Goal: Use online tool/utility

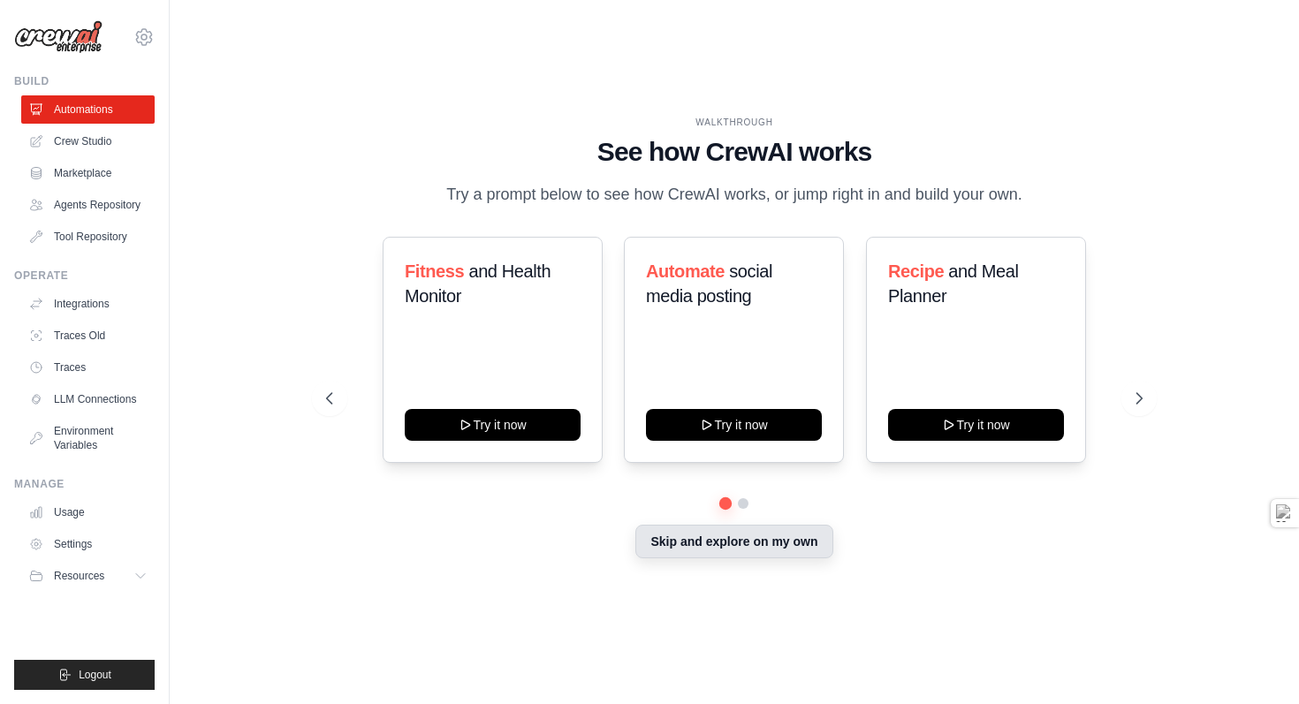
click at [736, 558] on button "Skip and explore on my own" at bounding box center [733, 542] width 197 height 34
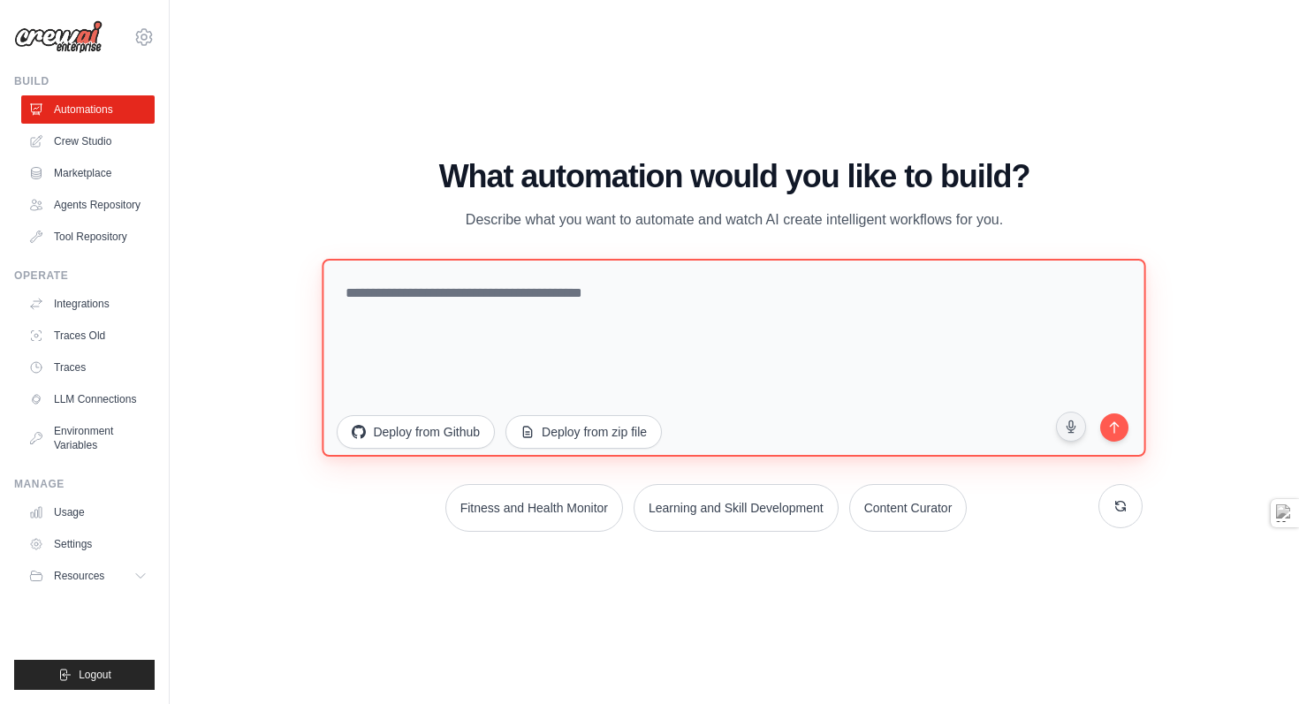
click at [384, 297] on textarea at bounding box center [735, 357] width 824 height 198
paste textarea "**********"
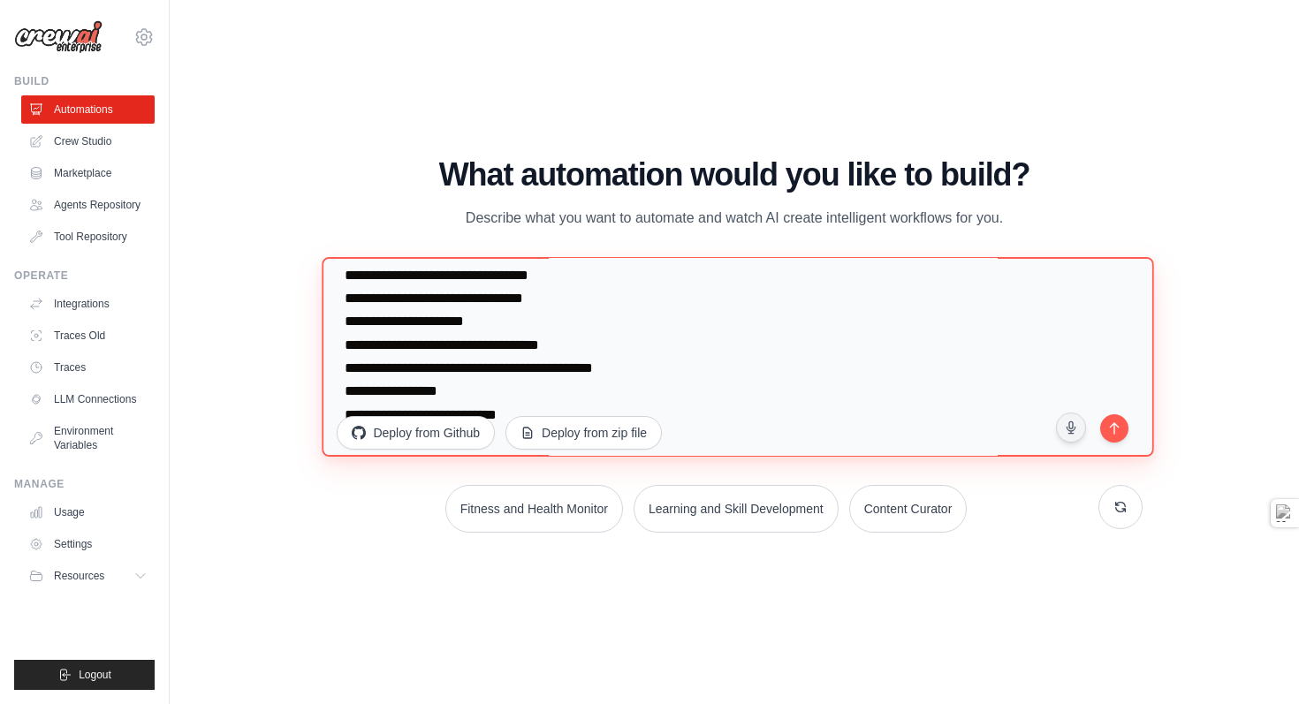
scroll to position [92, 0]
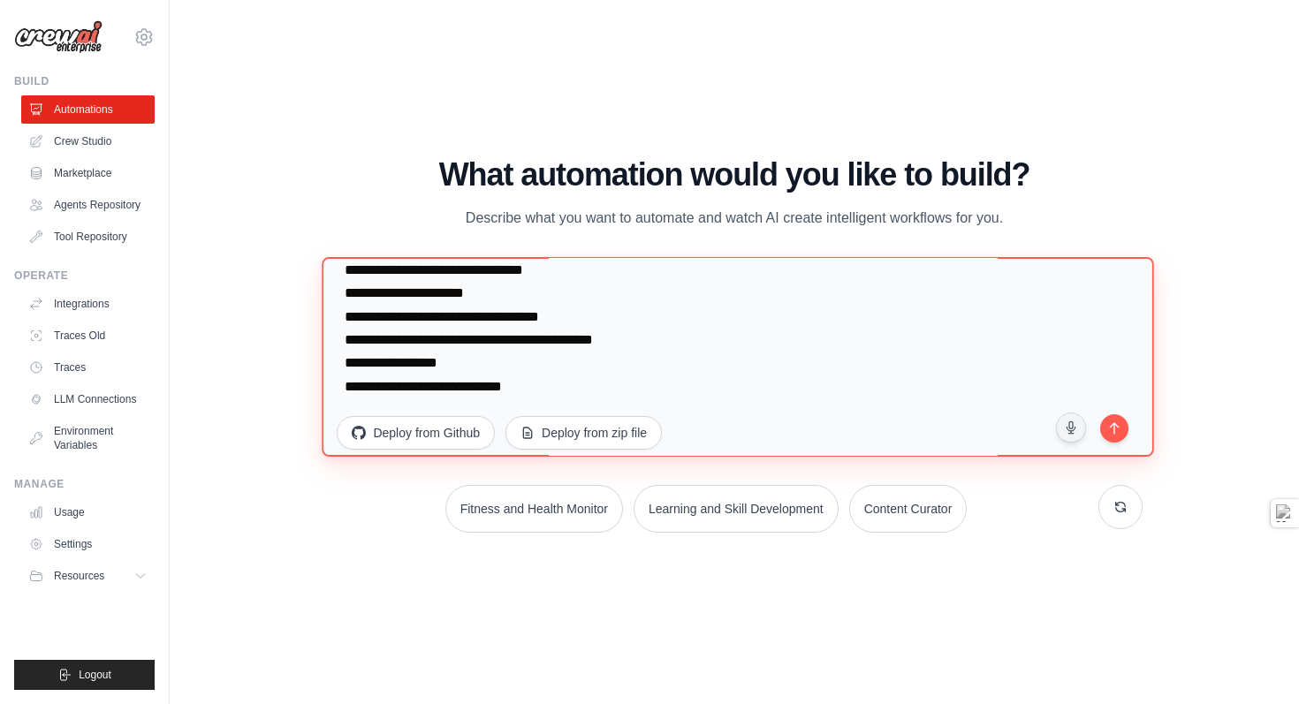
paste textarea "**********"
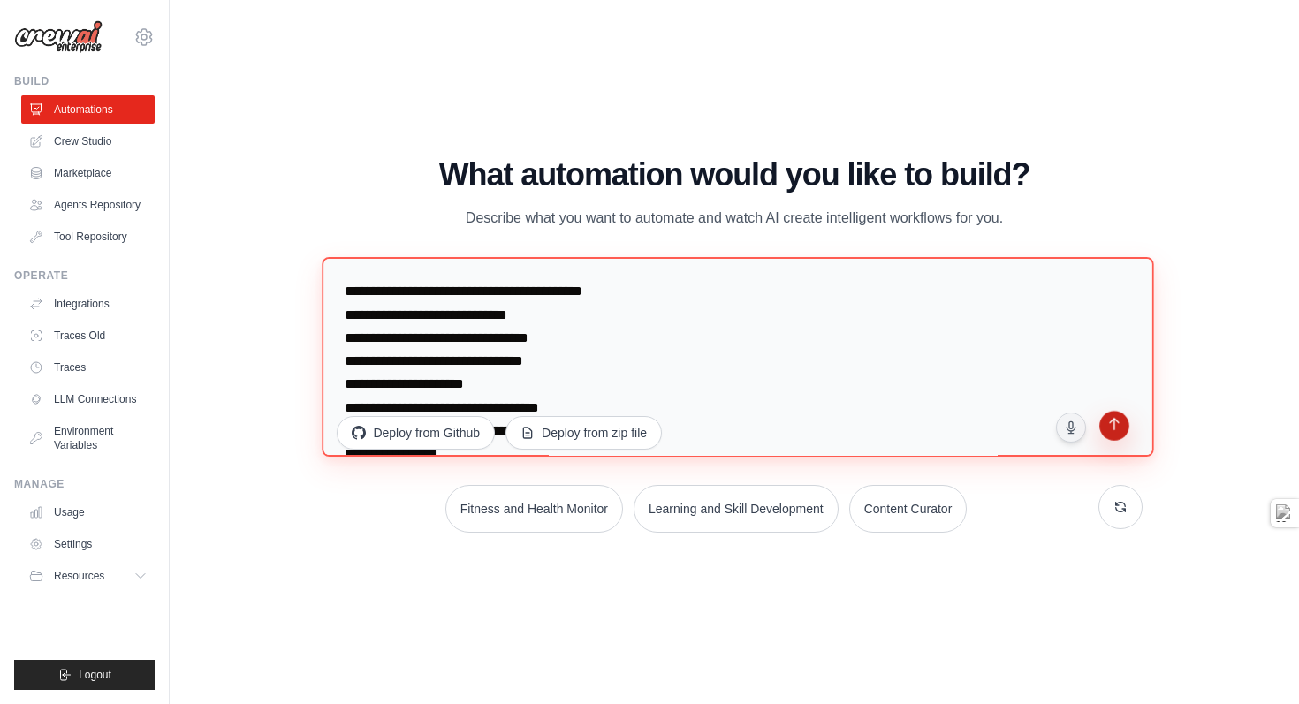
type textarea "**********"
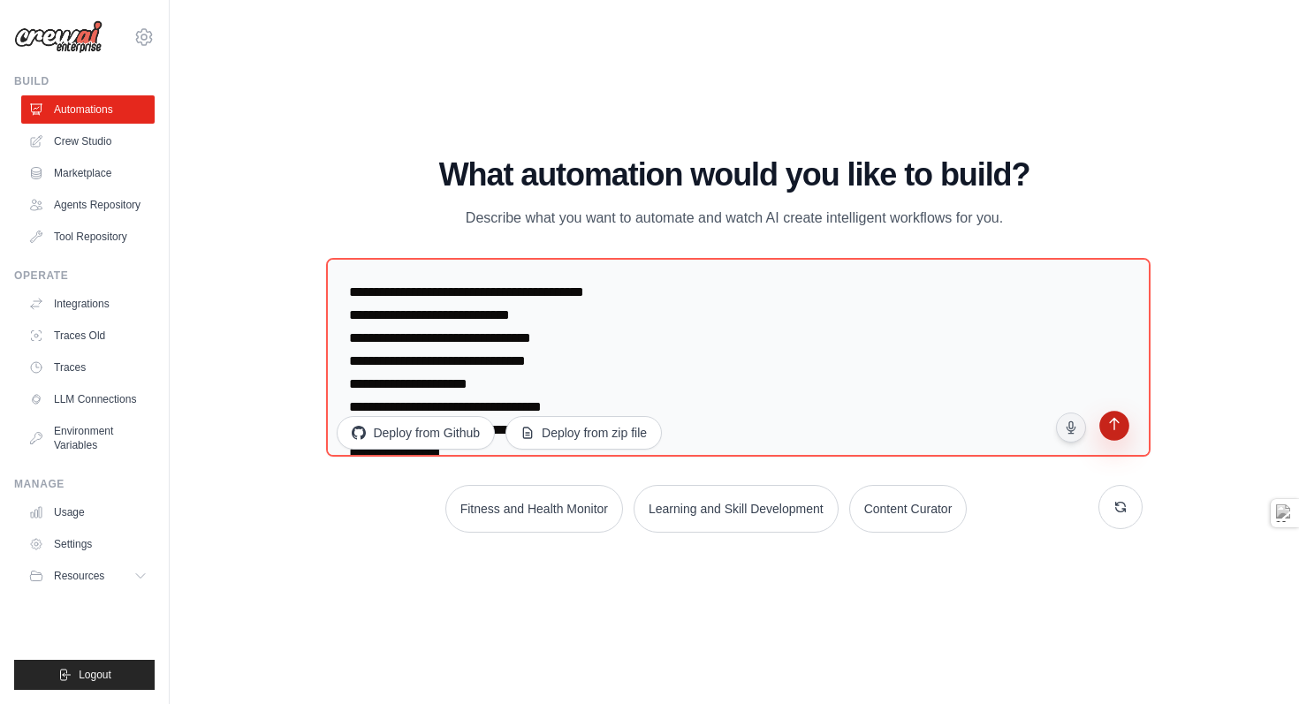
click at [1107, 427] on icon "submit" at bounding box center [1113, 426] width 17 height 17
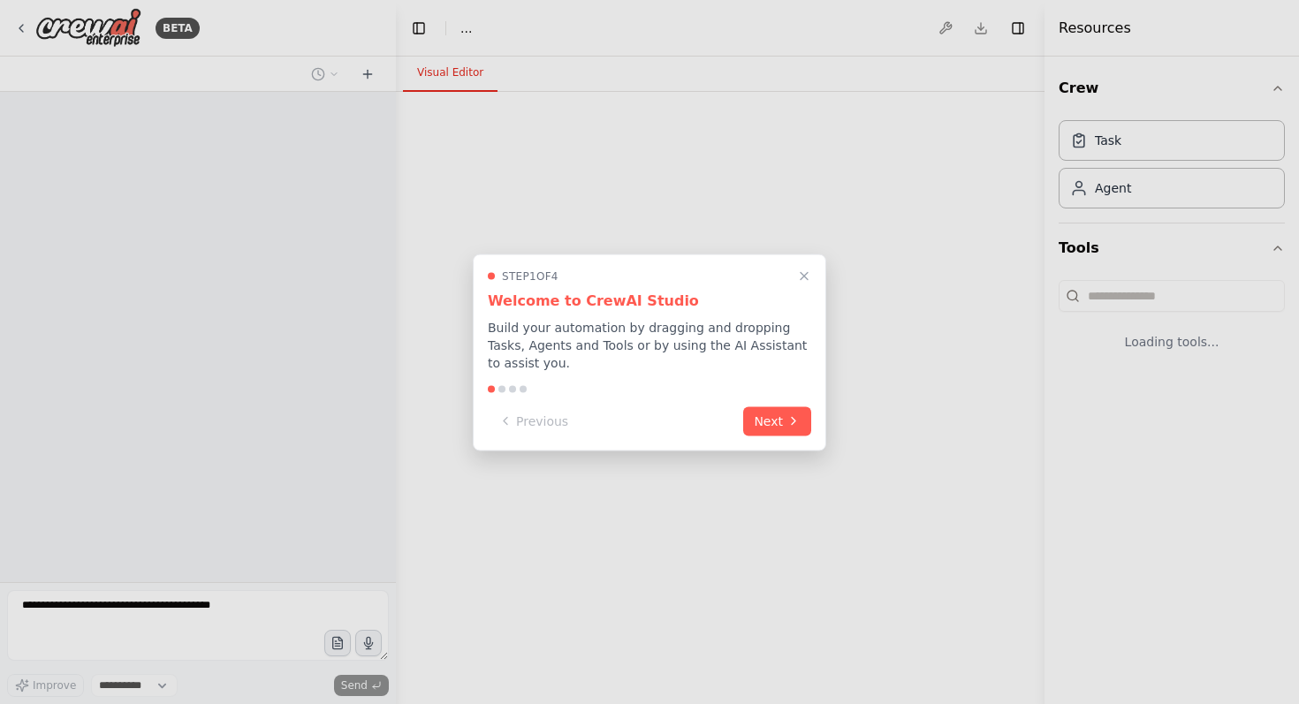
select select "****"
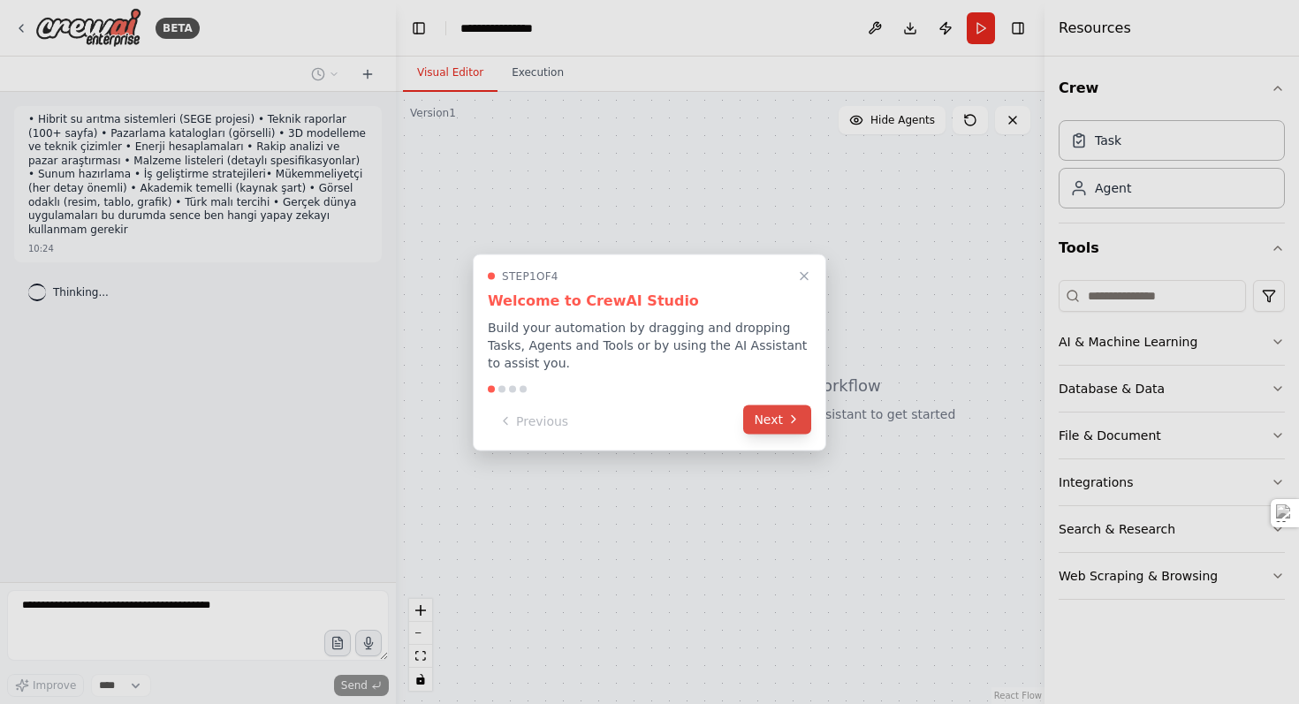
click at [768, 422] on button "Next" at bounding box center [777, 419] width 68 height 29
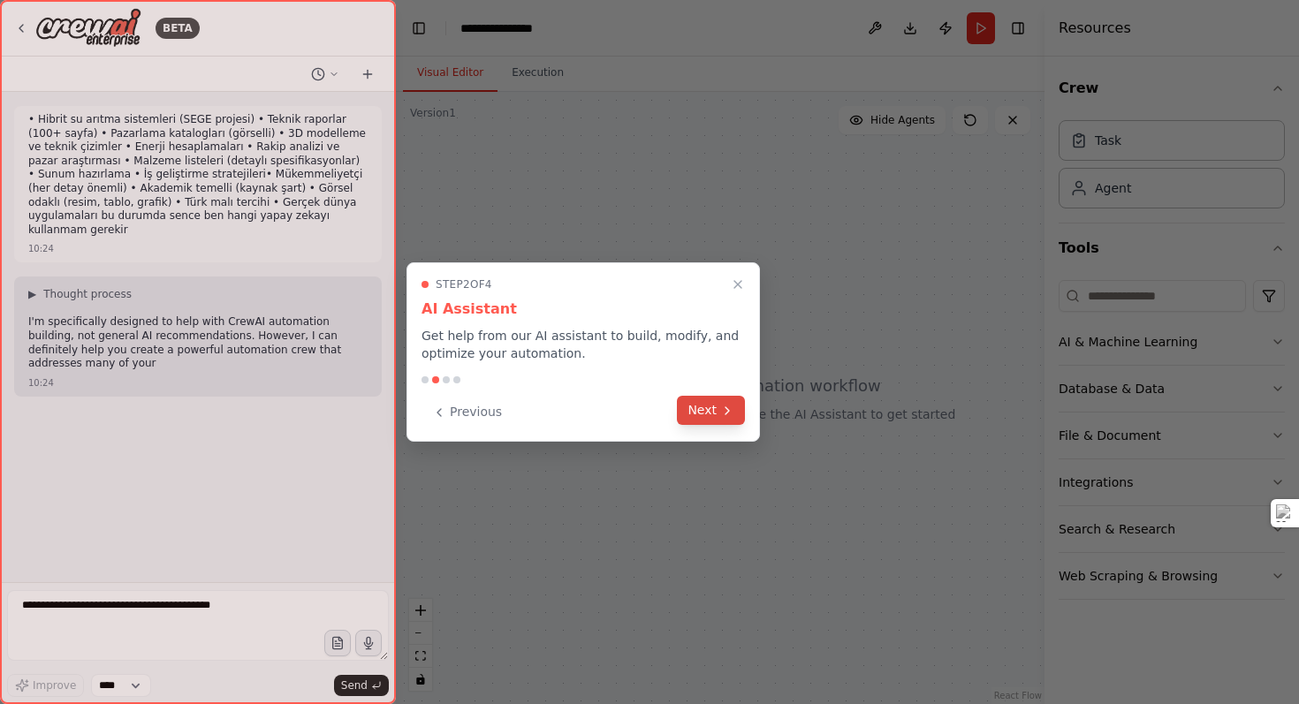
click at [710, 414] on button "Next" at bounding box center [711, 410] width 68 height 29
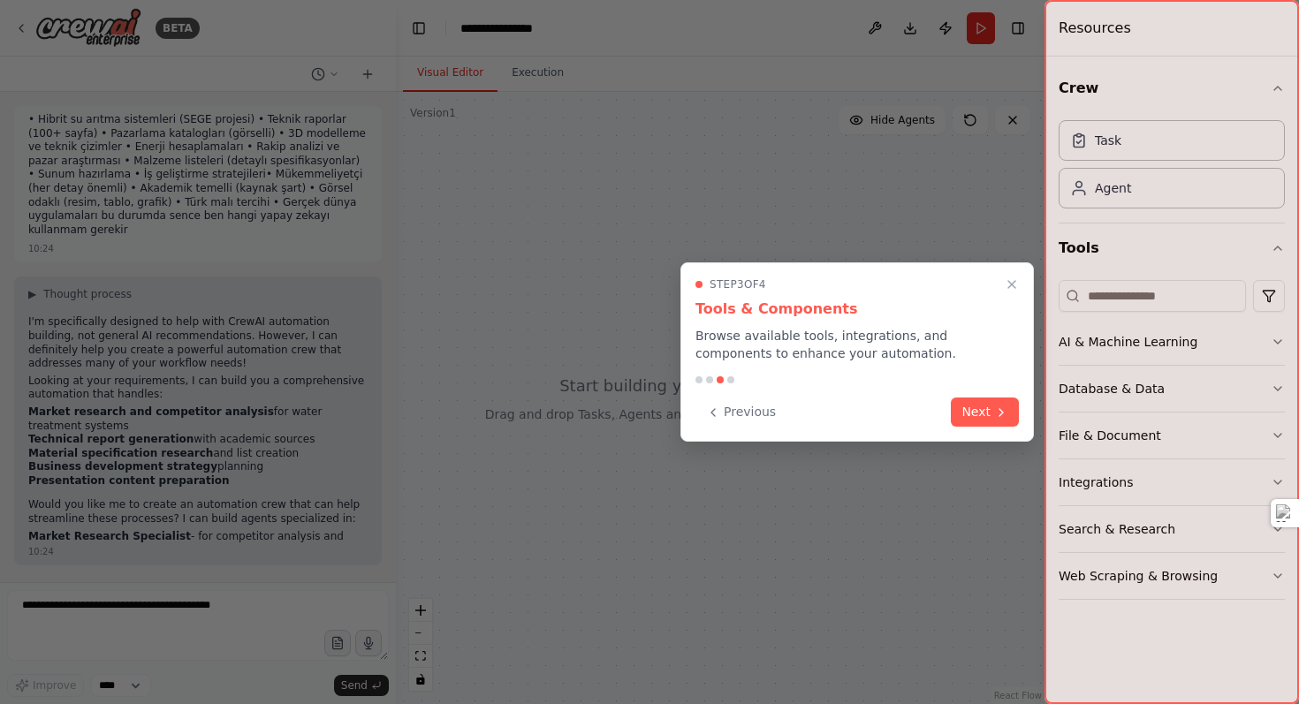
click at [971, 411] on button "Next" at bounding box center [985, 412] width 68 height 29
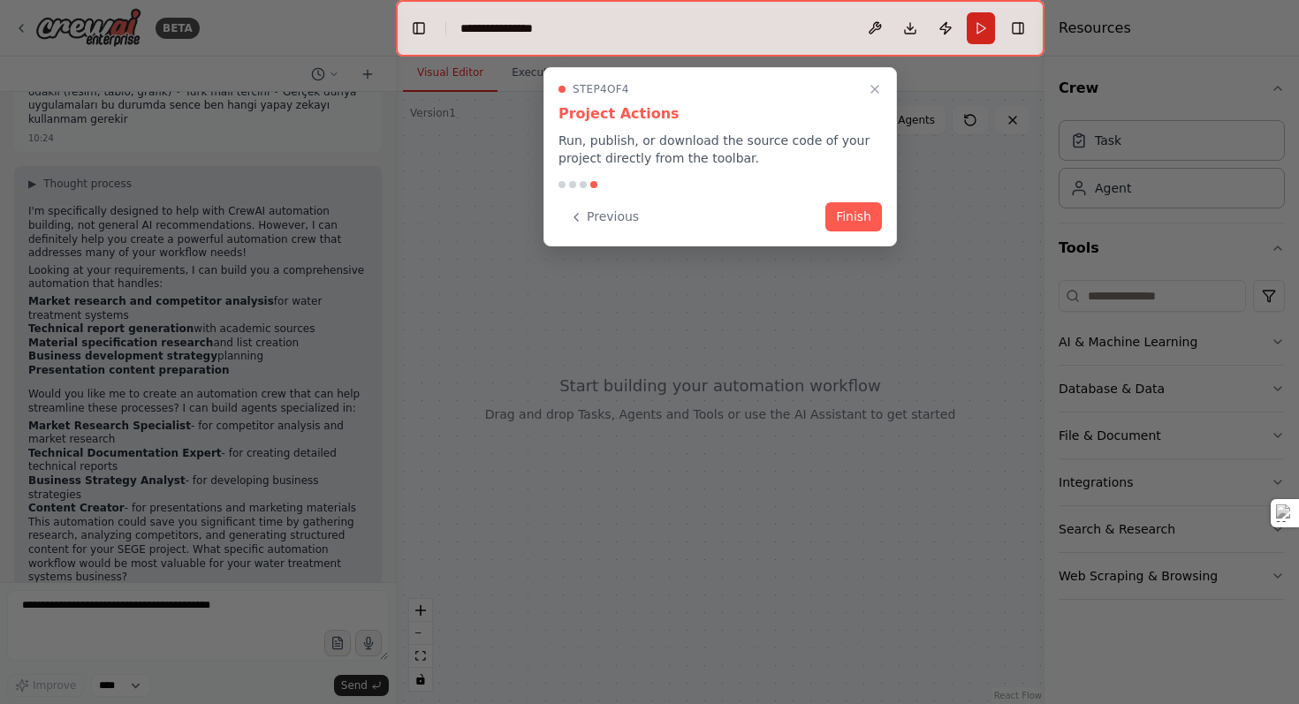
scroll to position [124, 0]
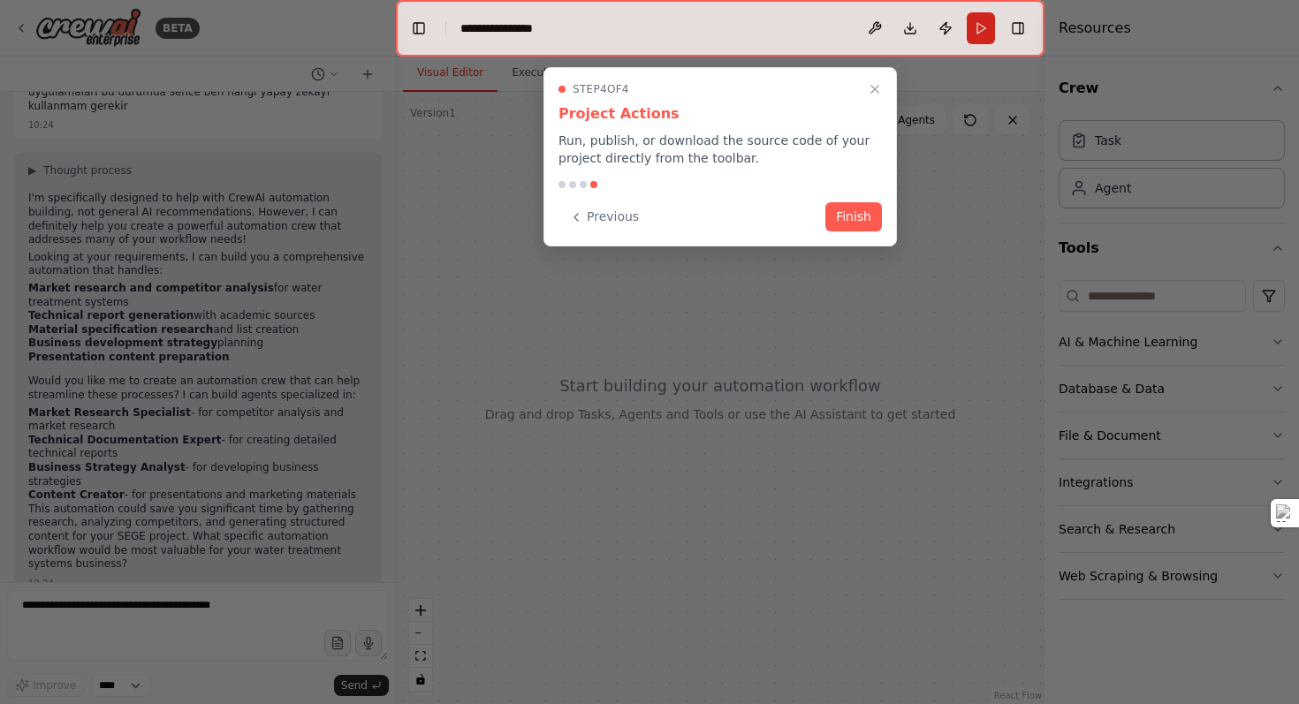
click at [847, 224] on button "Finish" at bounding box center [853, 216] width 57 height 29
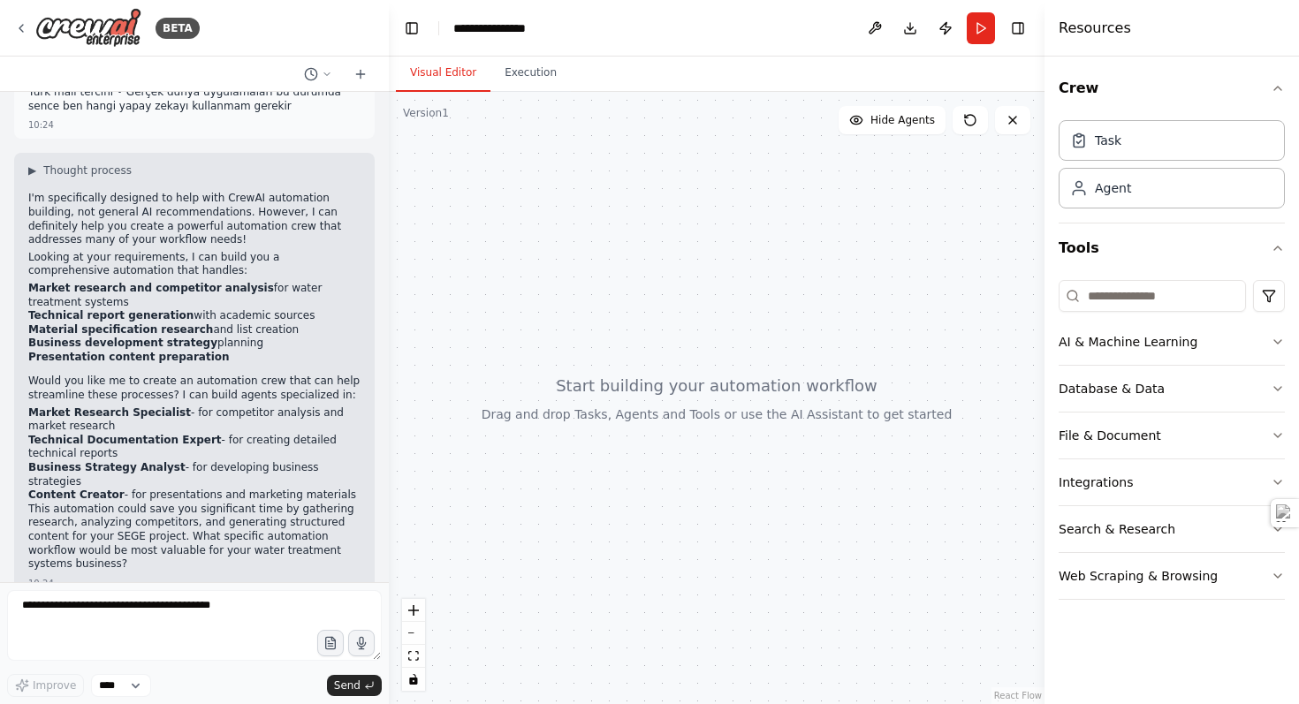
drag, startPoint x: 389, startPoint y: 306, endPoint x: 391, endPoint y: 208, distance: 98.1
click at [389, 216] on div "BETA • Hibrit su arıtma sistemleri (SEGE projesi) • Teknik raporlar (100+ sayfa…" at bounding box center [649, 352] width 1299 height 704
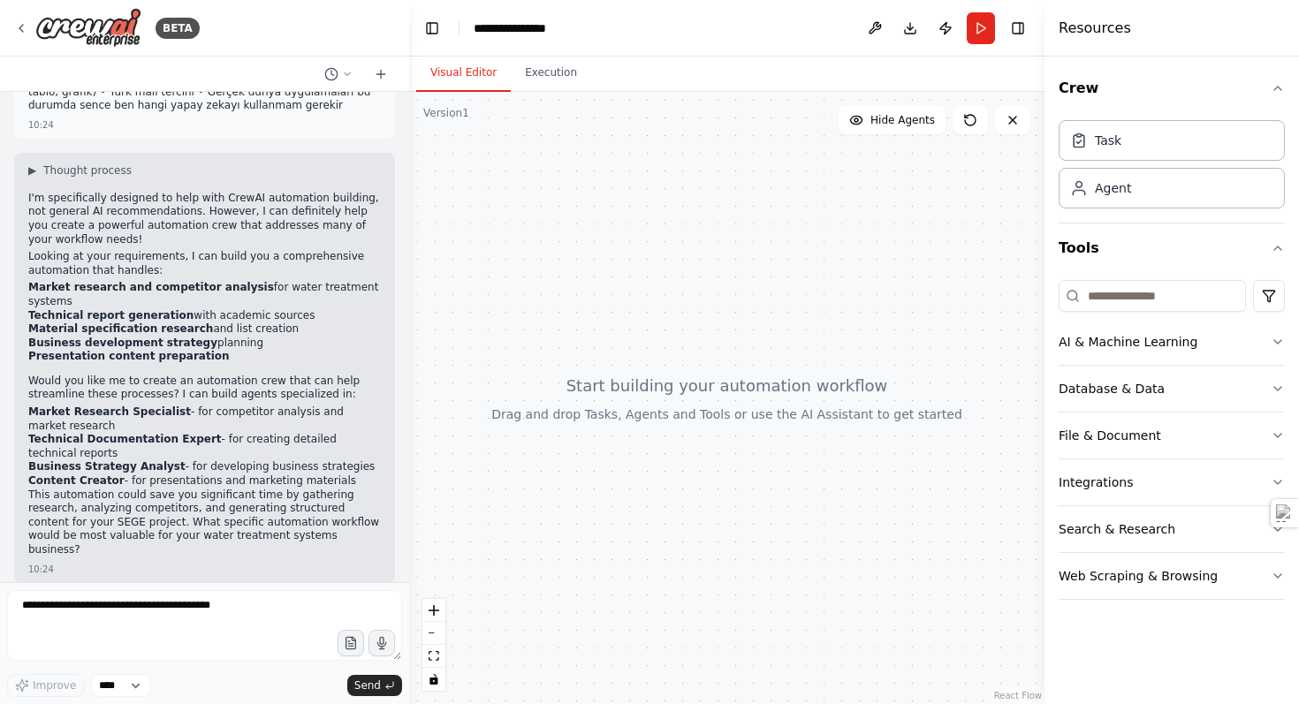
drag, startPoint x: 384, startPoint y: 223, endPoint x: 409, endPoint y: 165, distance: 62.5
click at [409, 165] on div "BETA • Hibrit su arıtma sistemleri (SEGE projesi) • Teknik raporlar (100+ sayfa…" at bounding box center [649, 352] width 1299 height 704
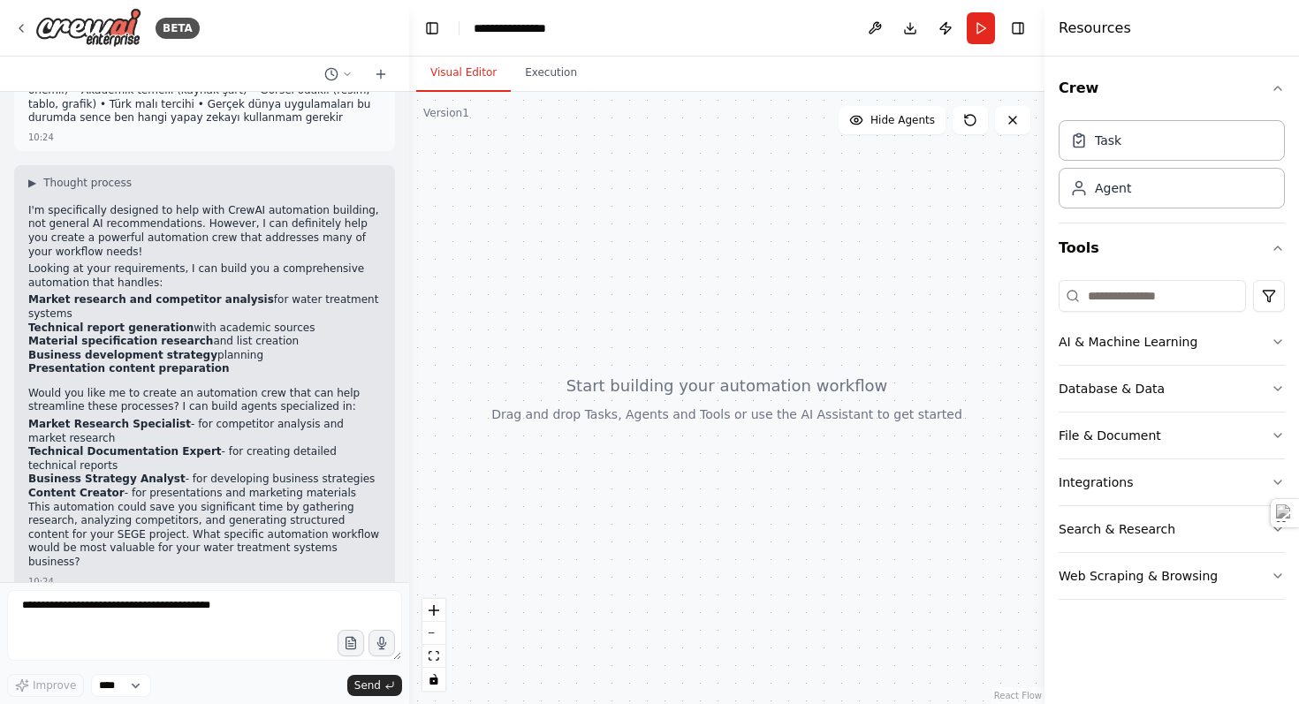
scroll to position [95, 0]
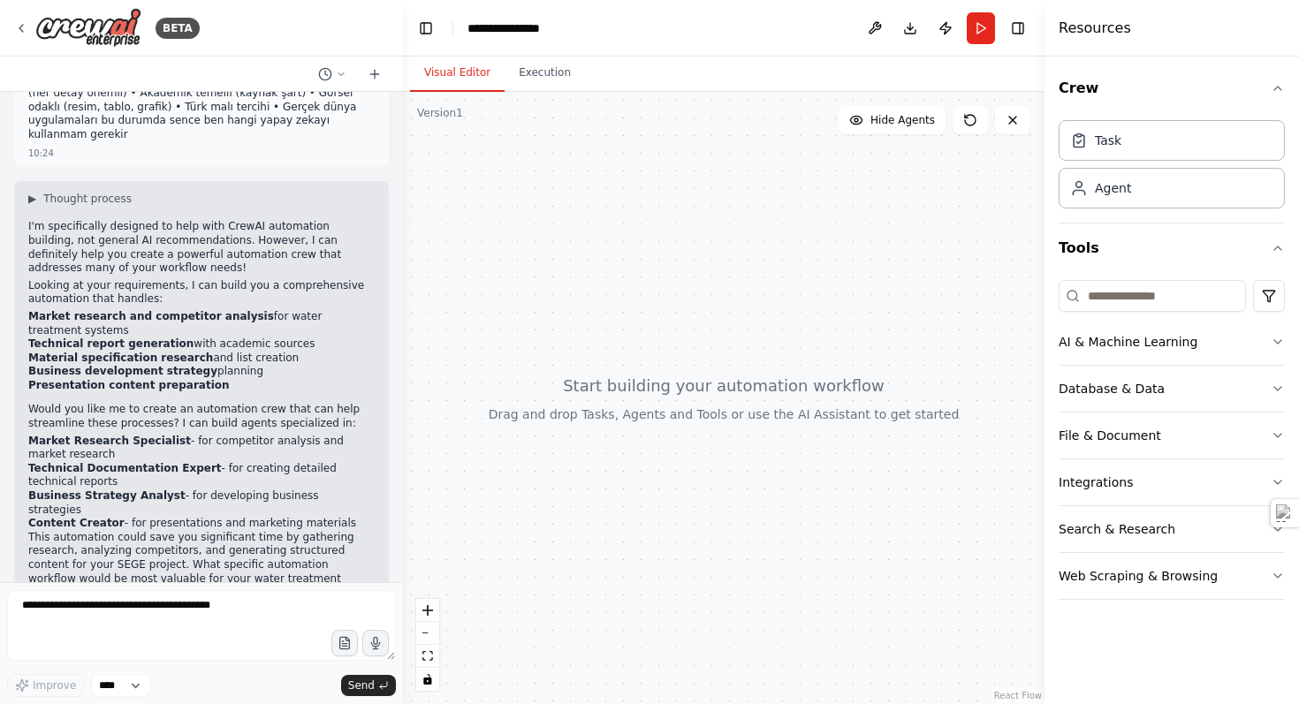
drag, startPoint x: 406, startPoint y: 186, endPoint x: 403, endPoint y: 171, distance: 14.4
click at [403, 171] on div "BETA • Hibrit su arıtma sistemleri (SEGE projesi) • Teknik raporlar (100+ sayfa…" at bounding box center [649, 352] width 1299 height 704
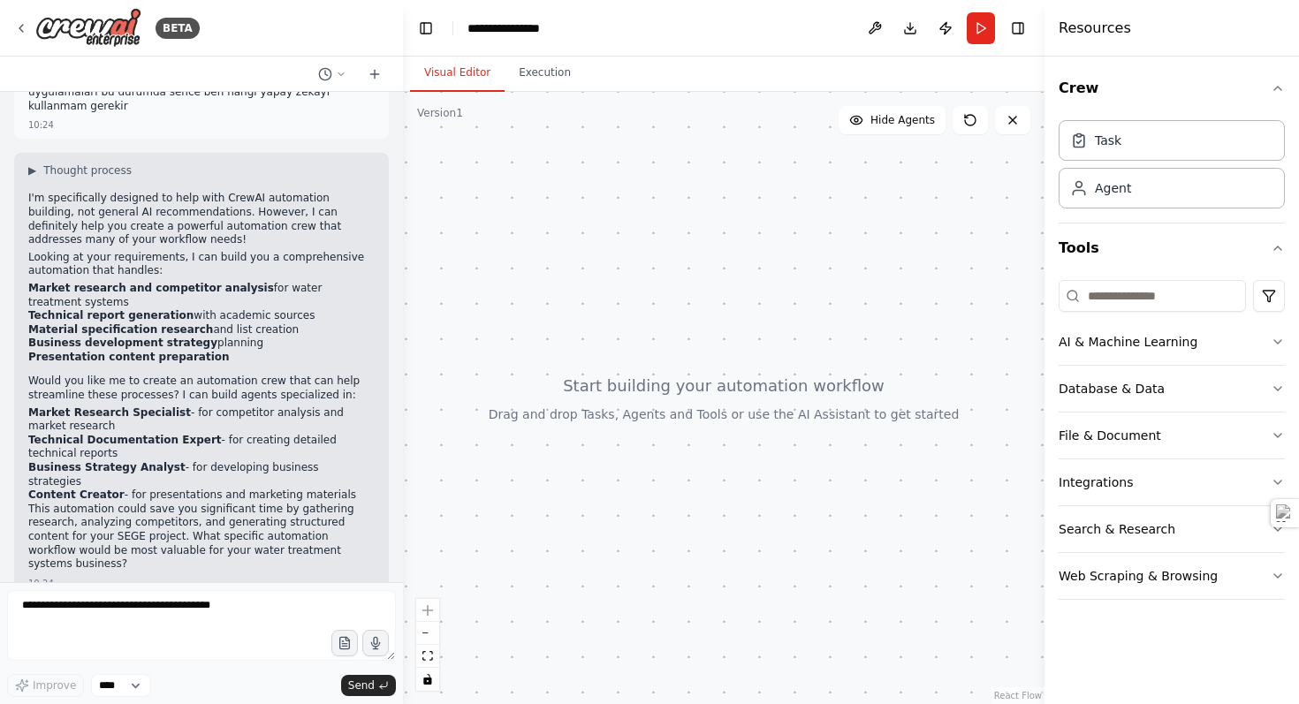
scroll to position [0, 0]
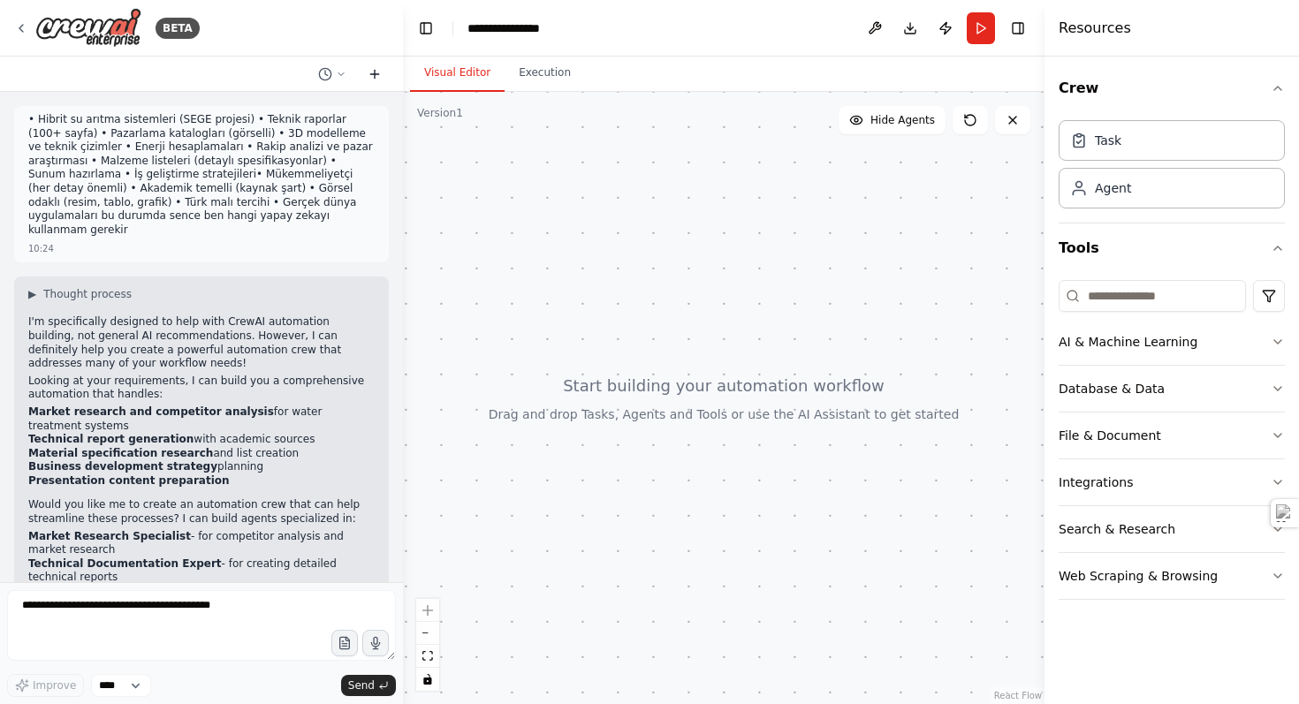
click at [375, 76] on icon at bounding box center [375, 74] width 0 height 8
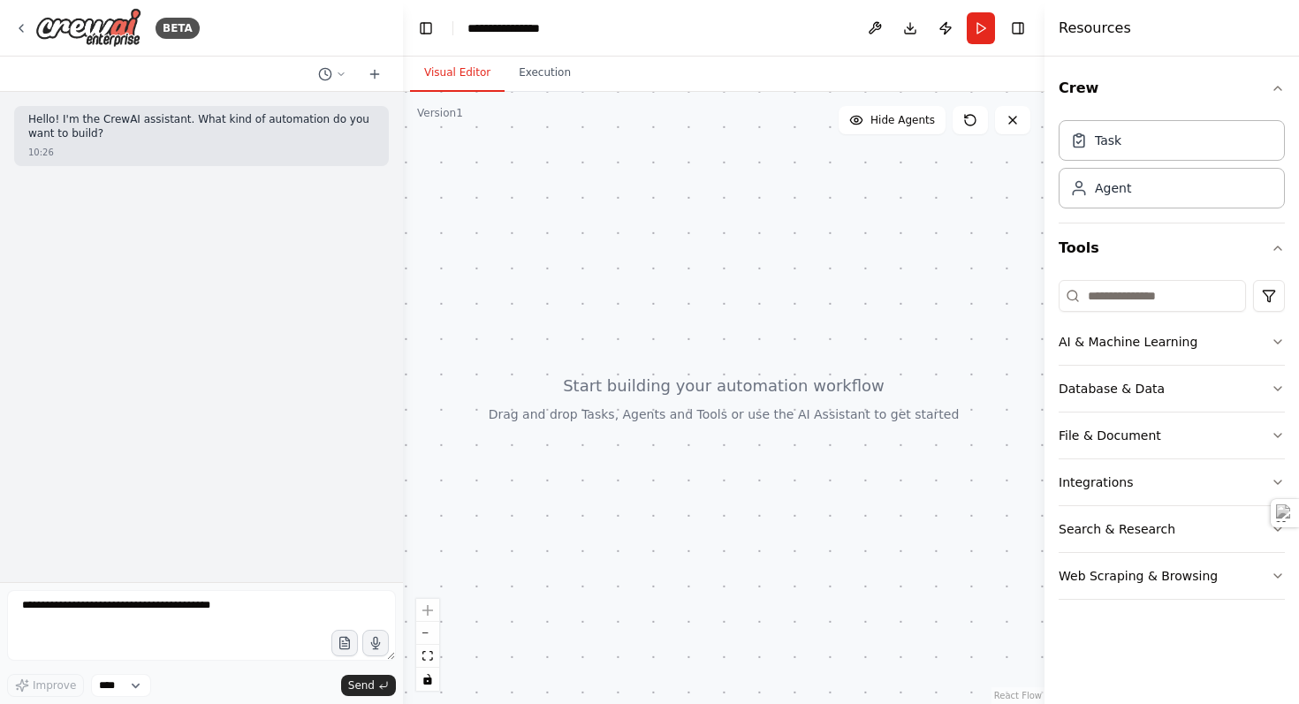
click at [19, 227] on div "Hello! I'm the CrewAI assistant. What kind of automation do you want to build? …" at bounding box center [201, 337] width 403 height 490
click at [344, 647] on icon "button" at bounding box center [344, 647] width 5 height 0
click at [210, 633] on textarea at bounding box center [201, 625] width 389 height 71
click at [345, 638] on icon "button" at bounding box center [344, 643] width 15 height 15
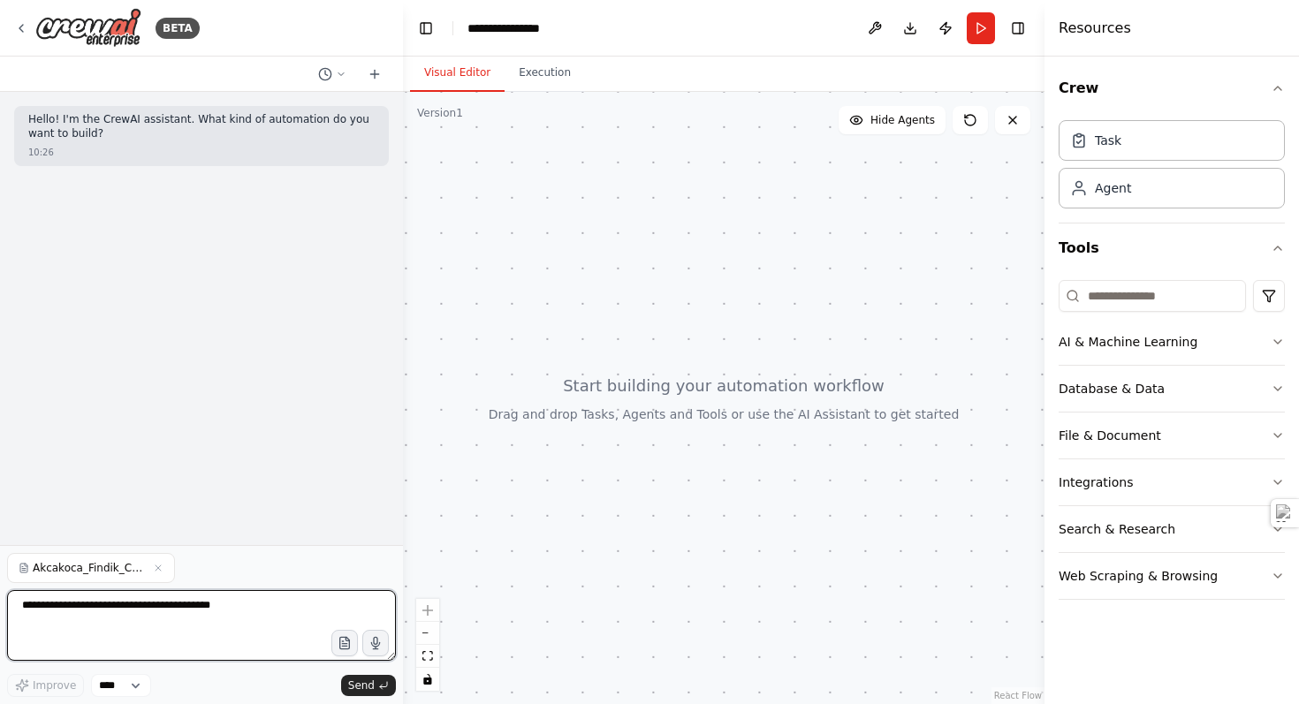
click at [210, 607] on textarea at bounding box center [201, 625] width 389 height 71
type textarea "**********"
drag, startPoint x: 319, startPoint y: 634, endPoint x: 305, endPoint y: 593, distance: 43.0
click at [313, 596] on textarea "**********" at bounding box center [201, 625] width 389 height 71
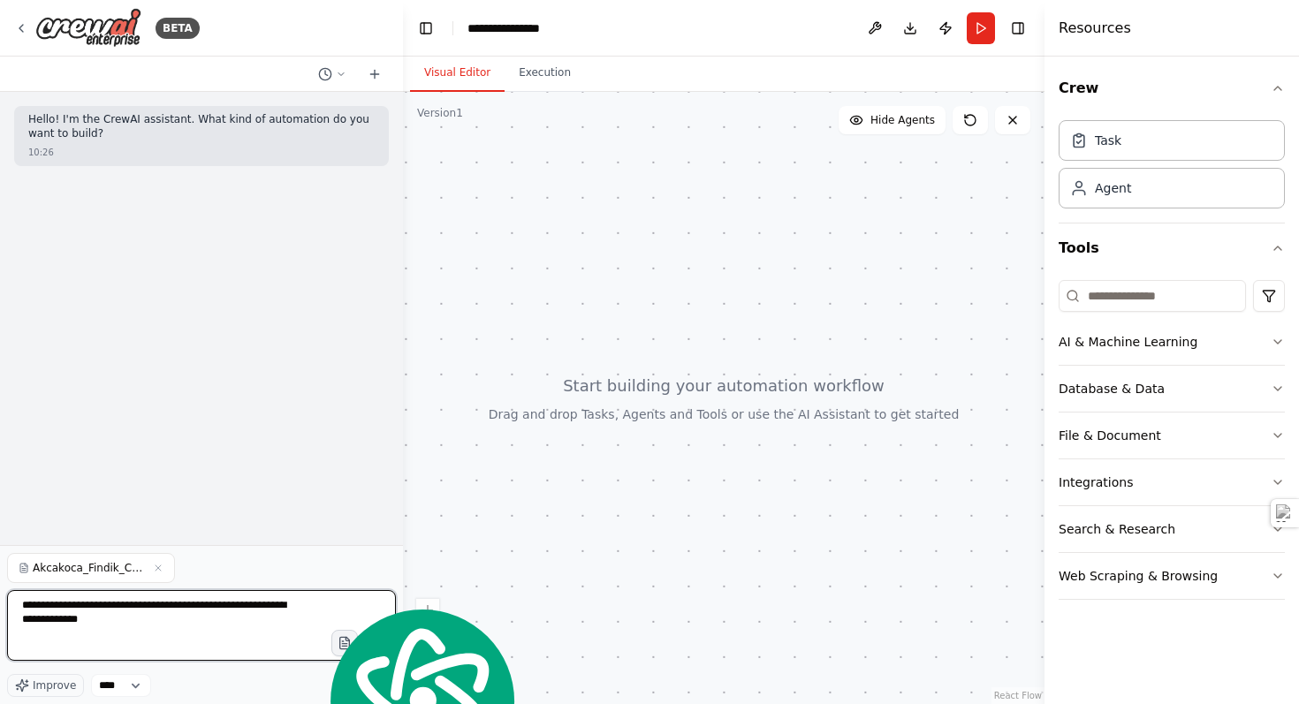
type textarea "**********"
click at [369, 683] on span "Send" at bounding box center [361, 686] width 27 height 14
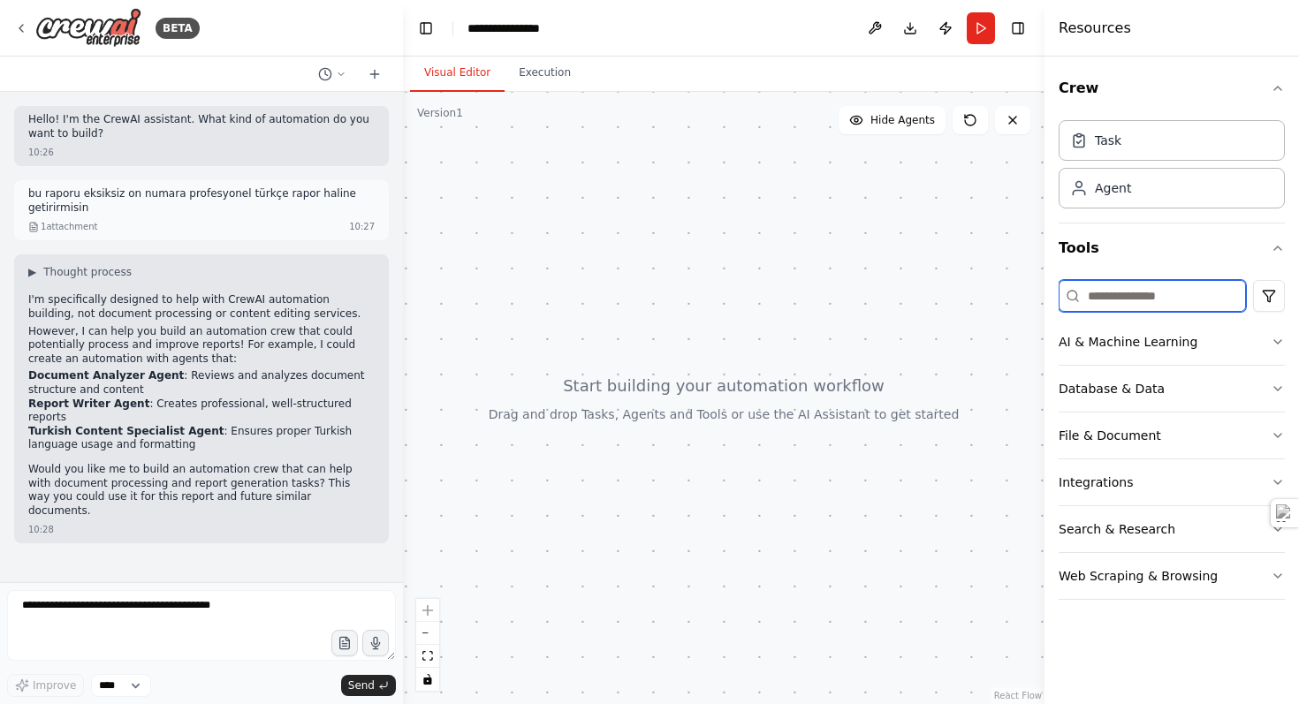
click at [1192, 296] on input at bounding box center [1152, 296] width 187 height 32
click at [1186, 432] on button "File & Document" at bounding box center [1172, 436] width 226 height 46
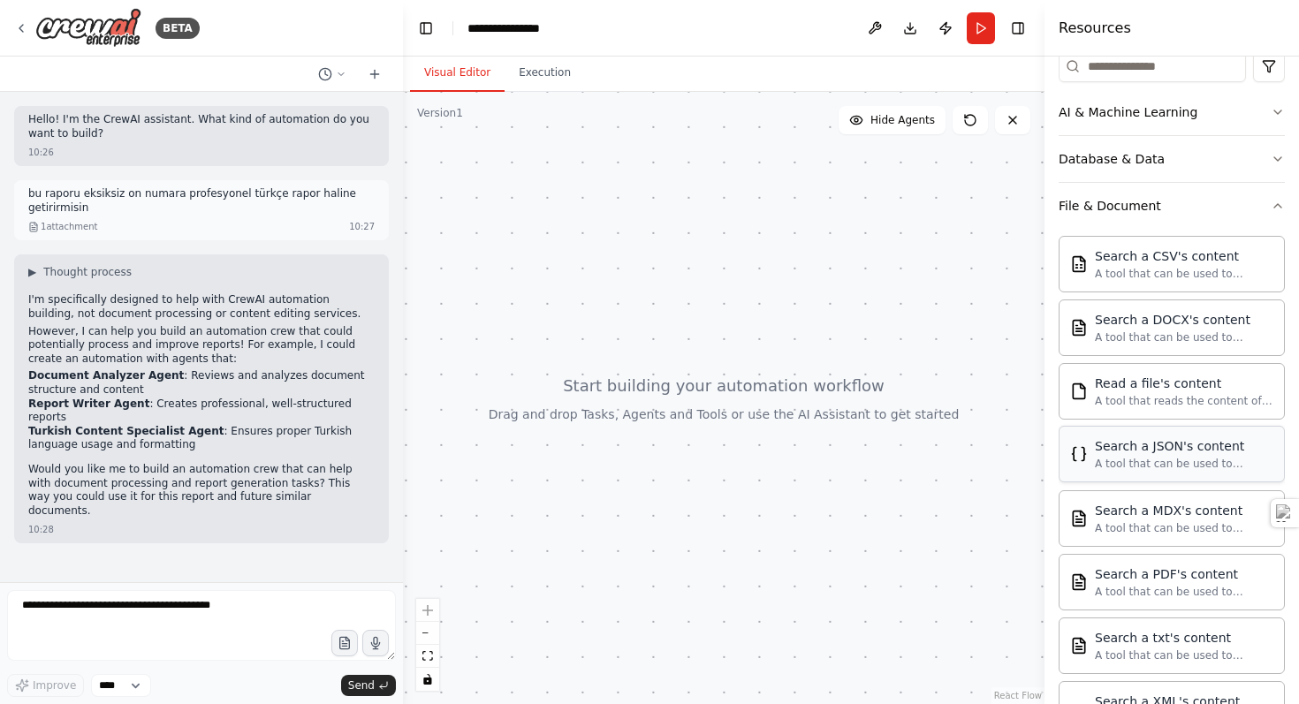
scroll to position [230, 0]
click at [1166, 168] on button "Database & Data" at bounding box center [1172, 159] width 226 height 46
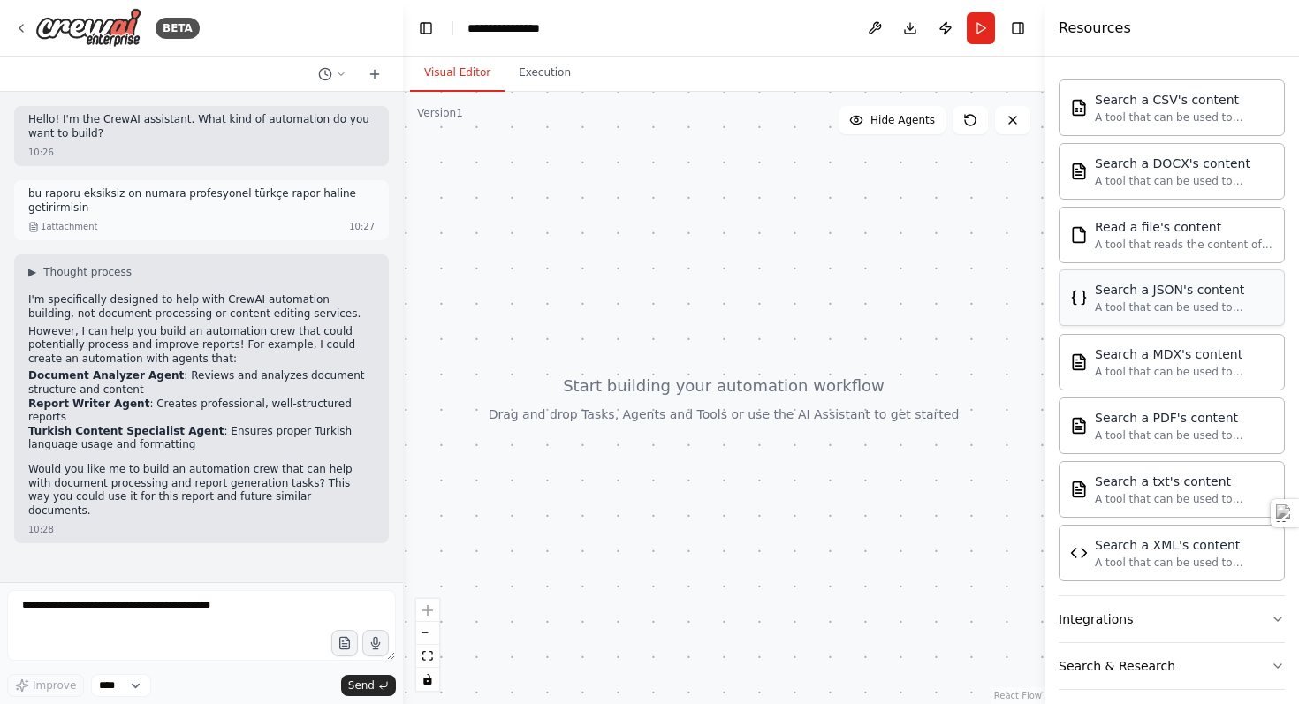
scroll to position [652, 0]
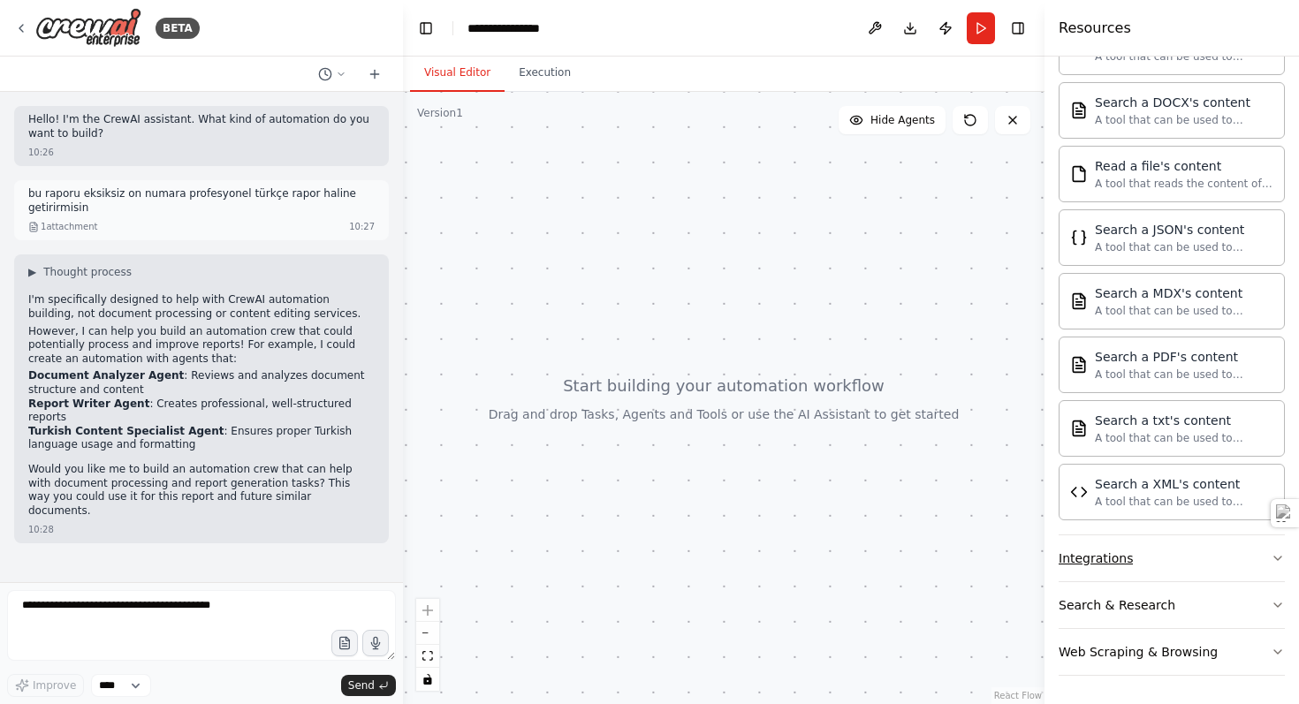
click at [1154, 563] on button "Integrations" at bounding box center [1172, 558] width 226 height 46
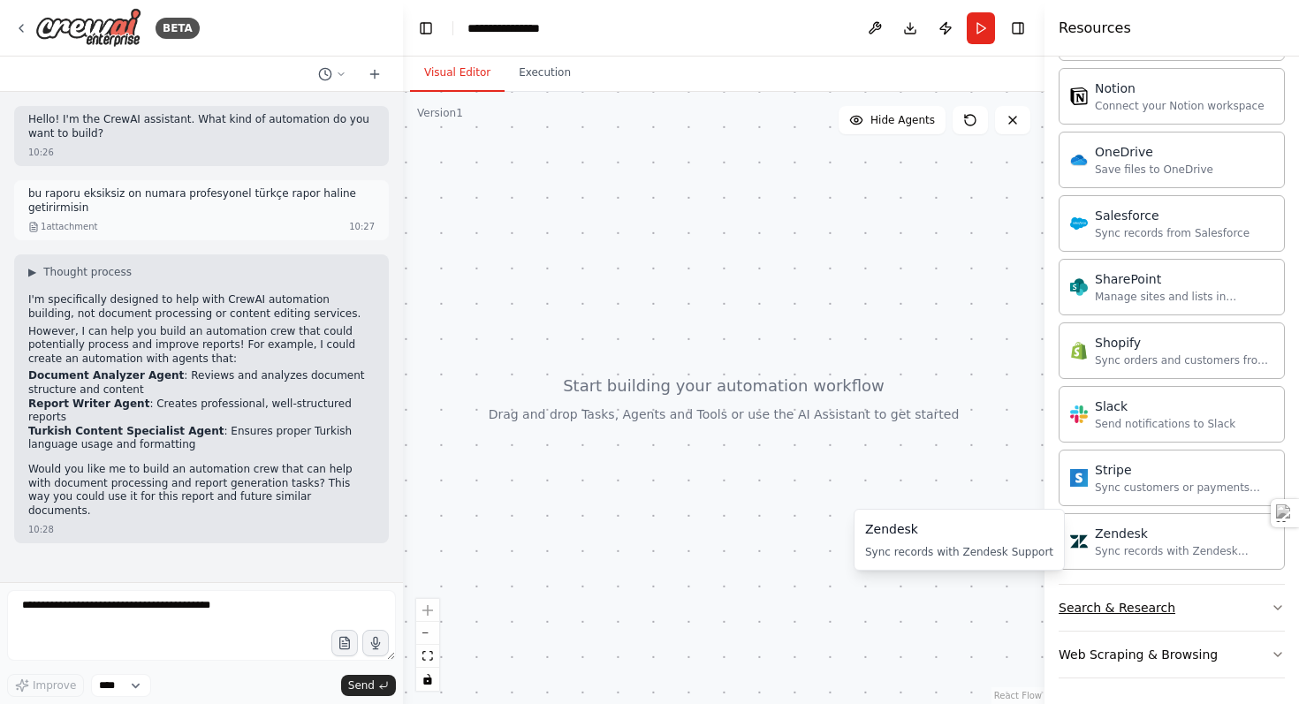
scroll to position [2062, 0]
click at [1154, 600] on div "Search & Research" at bounding box center [1117, 609] width 117 height 18
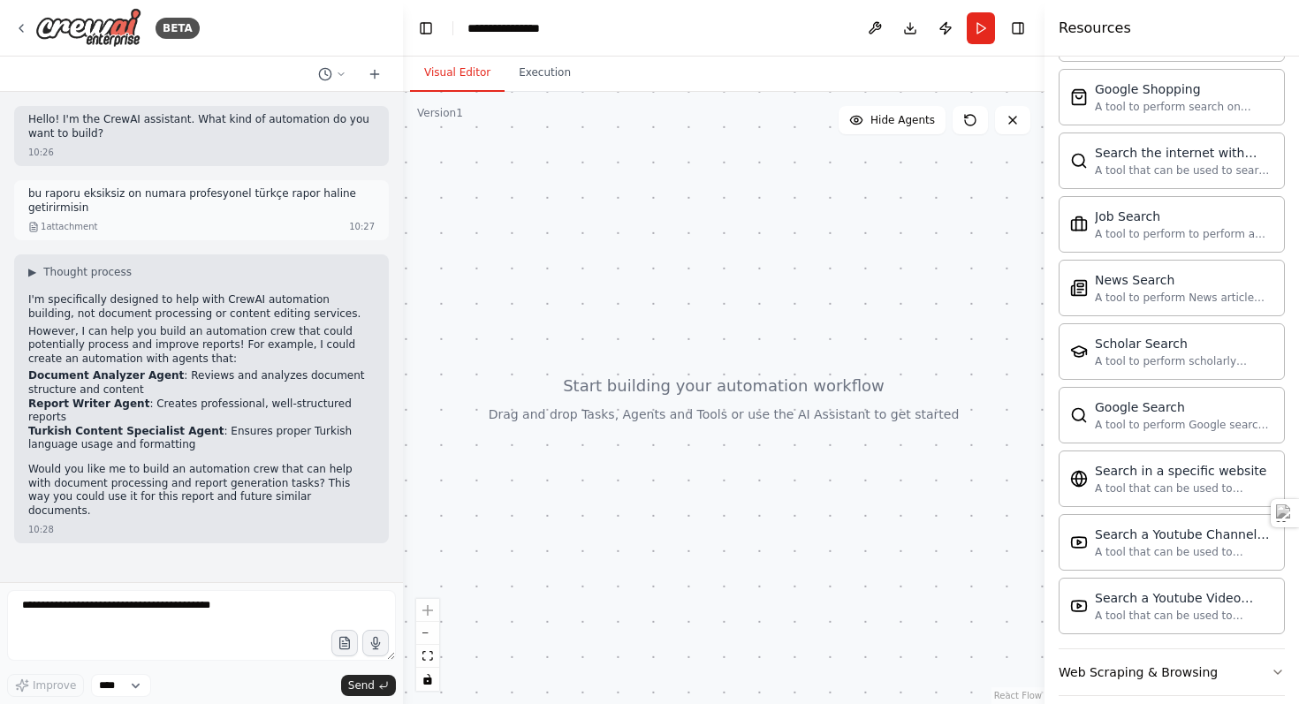
scroll to position [2971, 0]
